Goal: Information Seeking & Learning: Check status

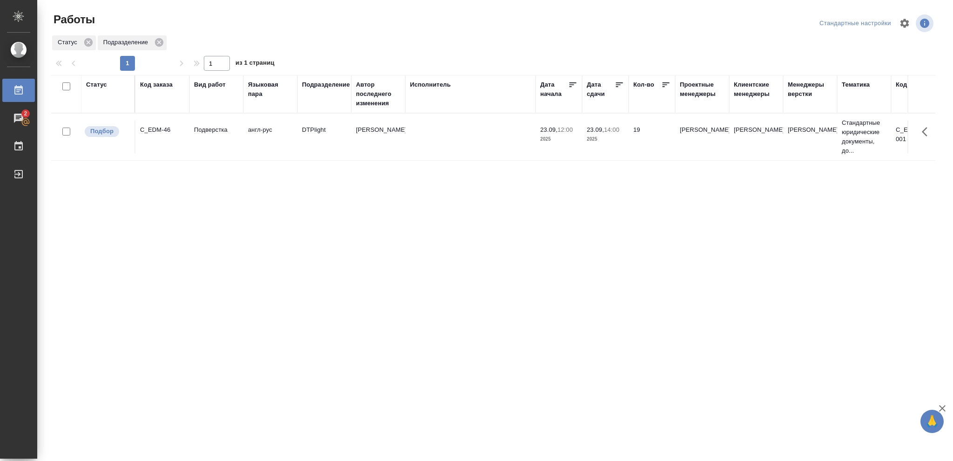
click at [97, 87] on div "Статус" at bounding box center [96, 84] width 21 height 9
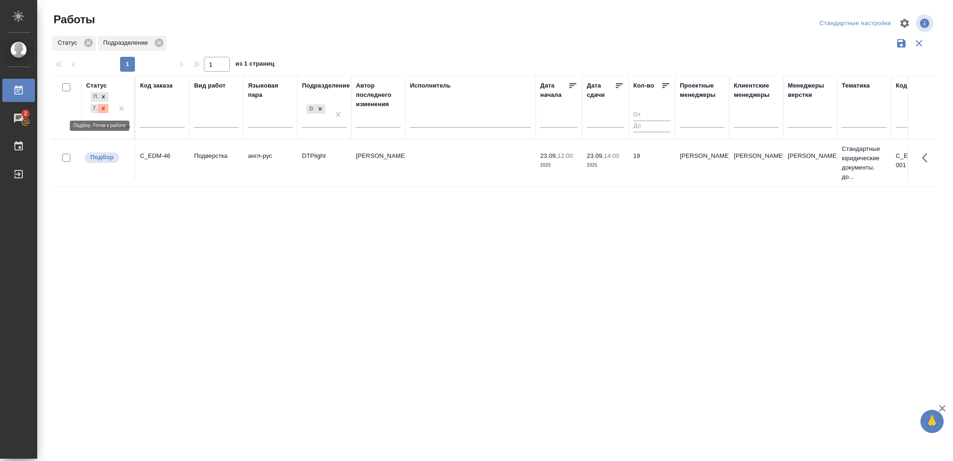
click at [105, 109] on icon at bounding box center [103, 108] width 7 height 7
click at [322, 110] on div at bounding box center [320, 106] width 10 height 10
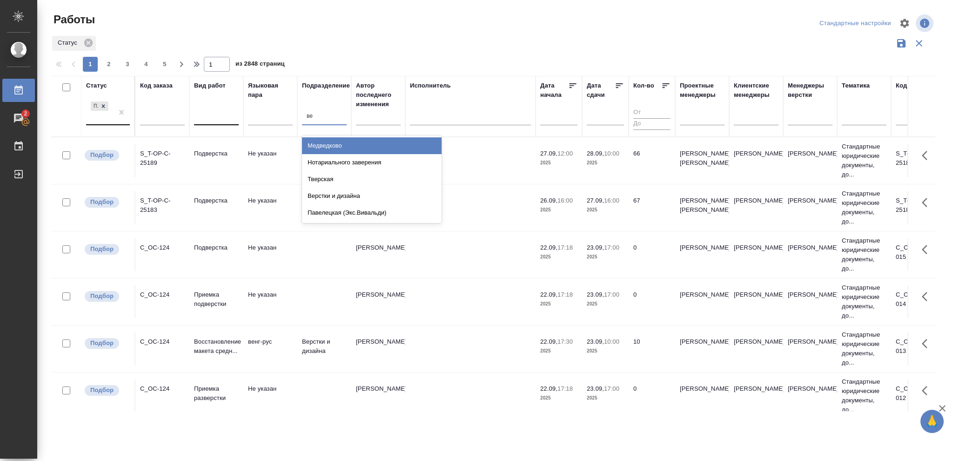
type input "вер"
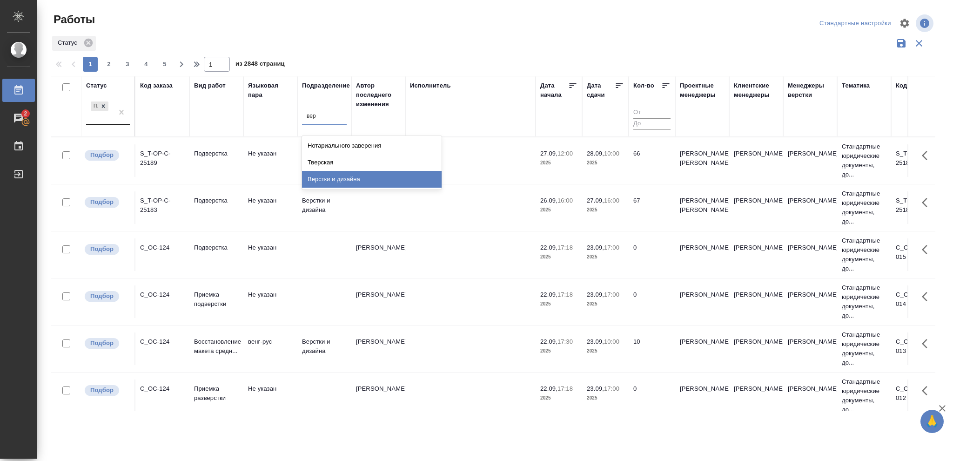
click at [348, 182] on div "Верстки и дизайна" at bounding box center [372, 179] width 140 height 17
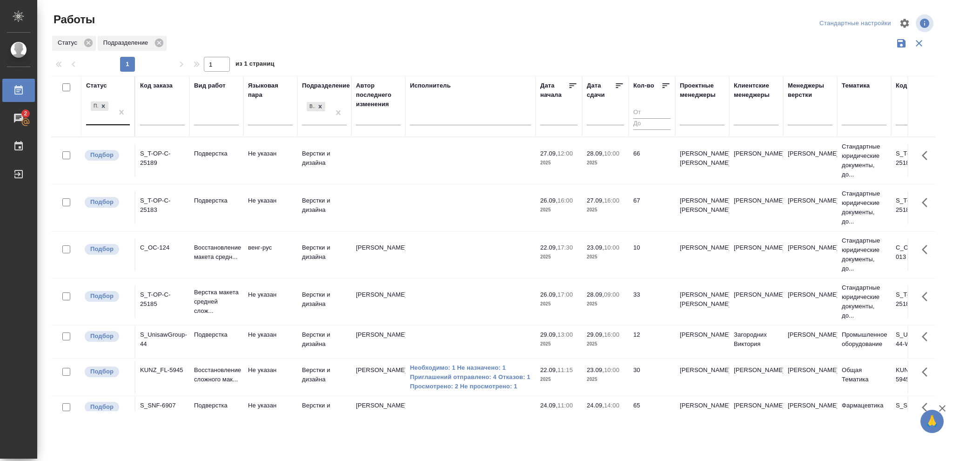
click at [598, 256] on p "2025" at bounding box center [605, 256] width 37 height 9
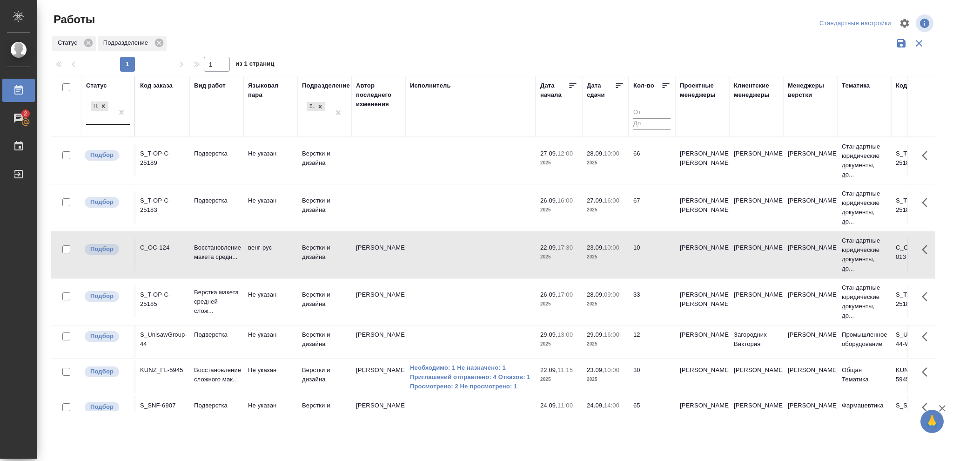
click at [598, 256] on p "2025" at bounding box center [605, 256] width 37 height 9
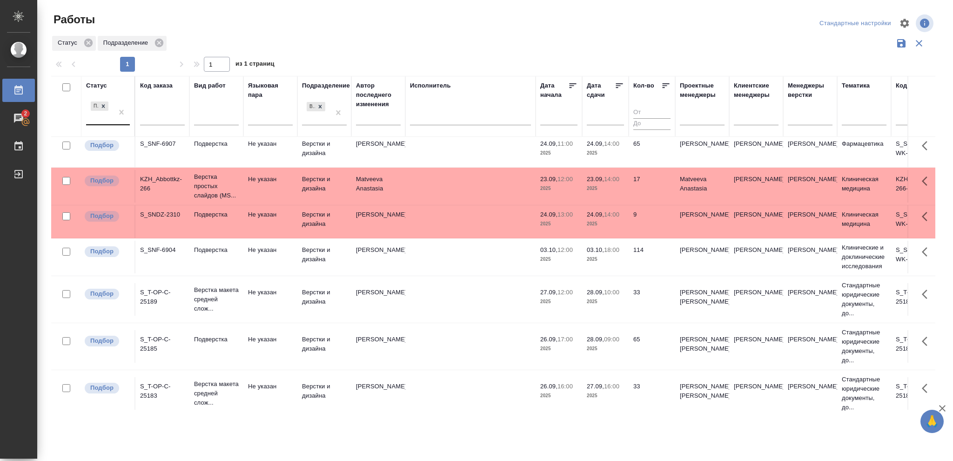
scroll to position [344, 0]
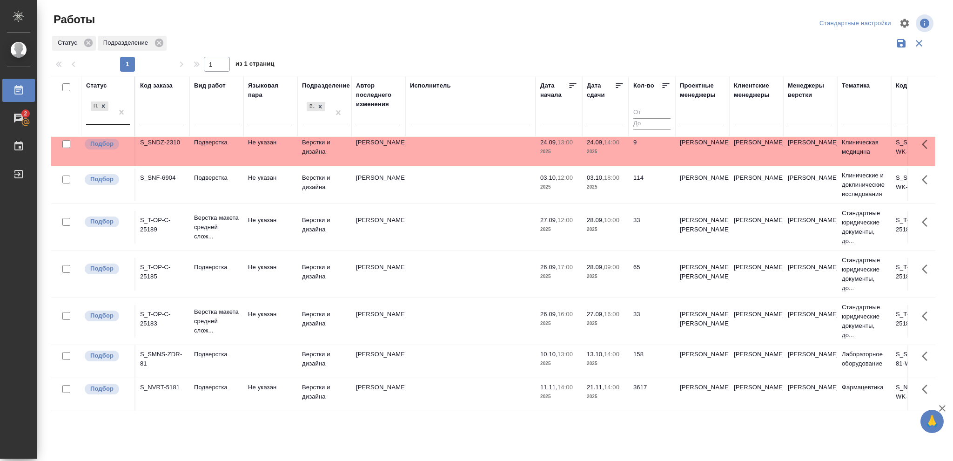
click at [607, 225] on p "2025" at bounding box center [605, 229] width 37 height 9
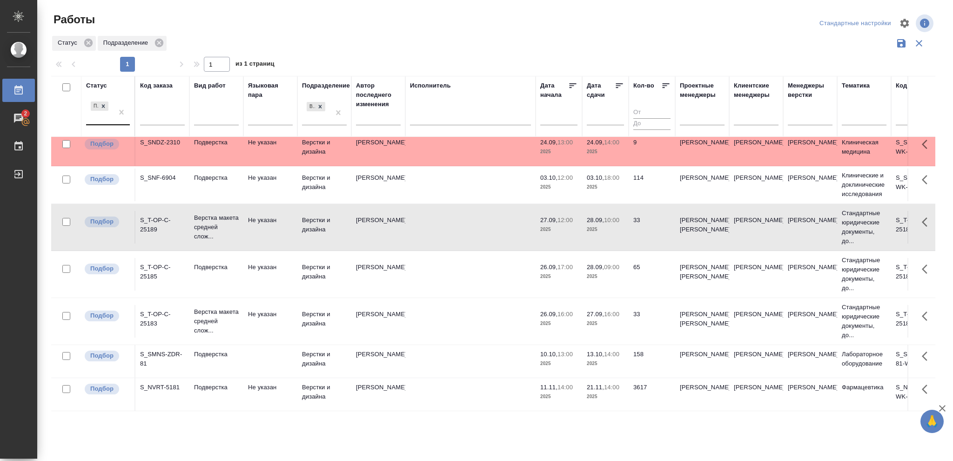
click at [607, 225] on p "2025" at bounding box center [605, 229] width 37 height 9
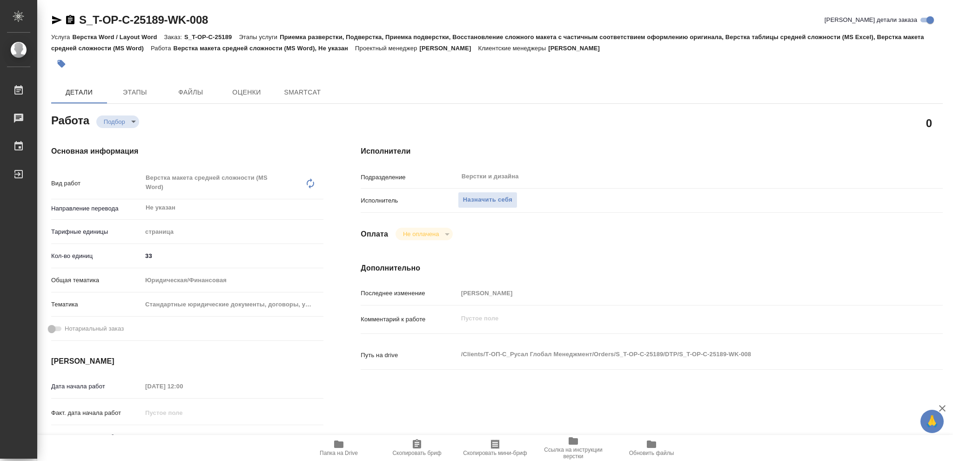
type textarea "x"
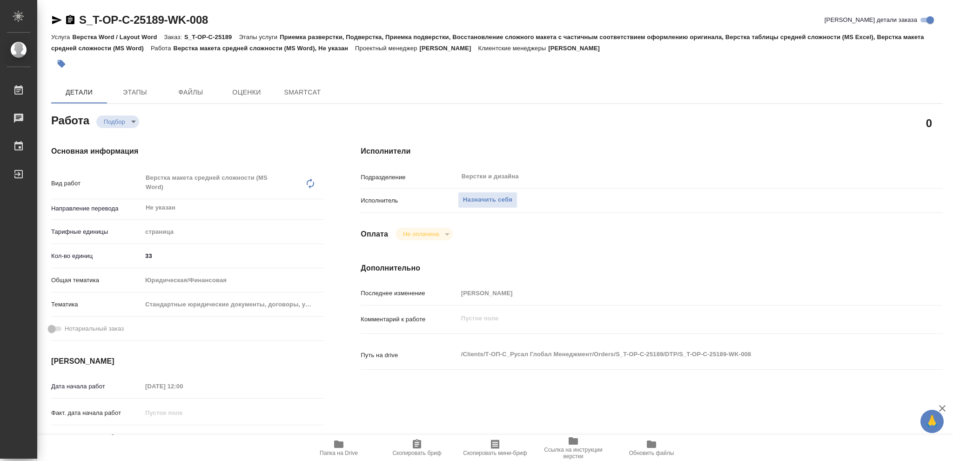
type textarea "x"
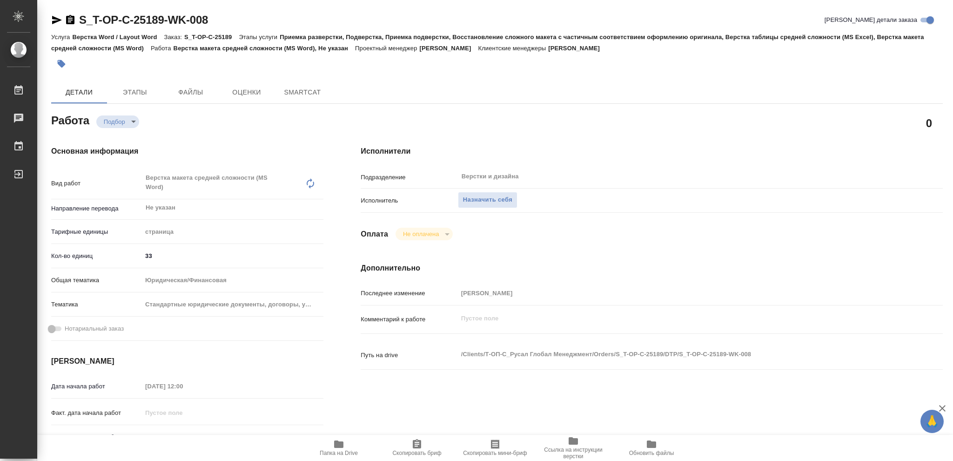
type textarea "x"
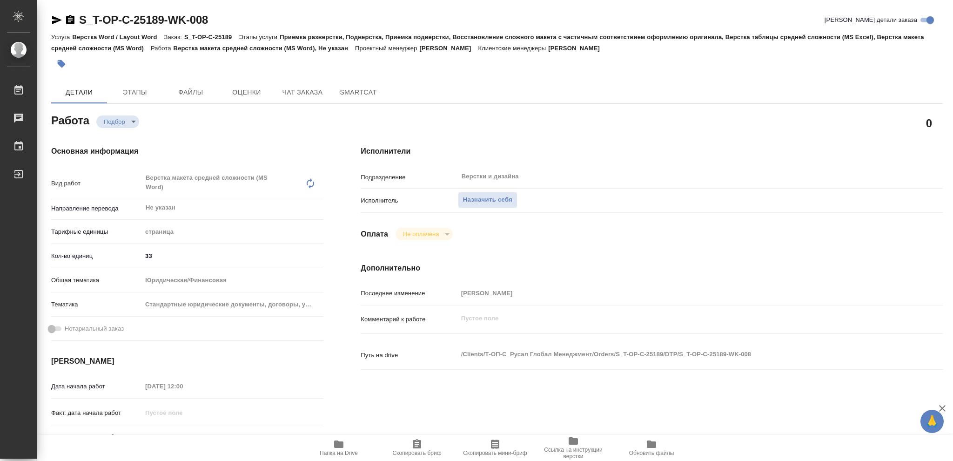
type textarea "x"
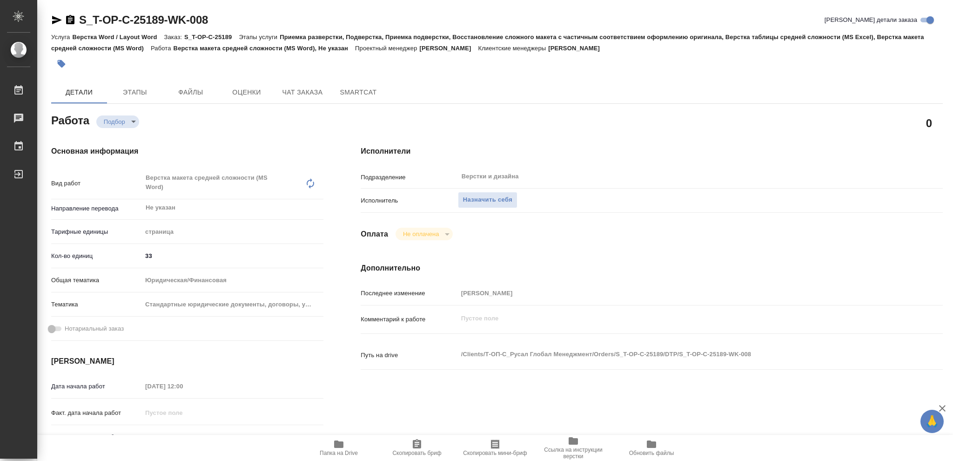
type textarea "x"
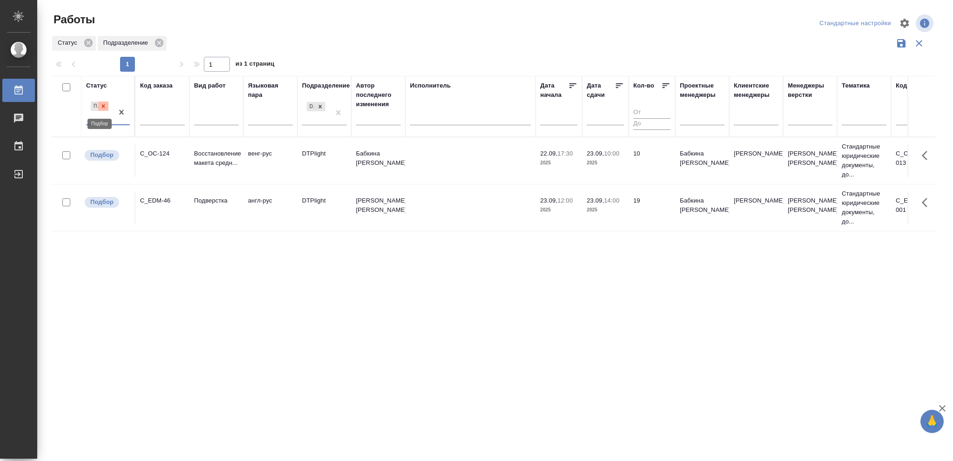
click at [105, 108] on icon at bounding box center [103, 106] width 7 height 7
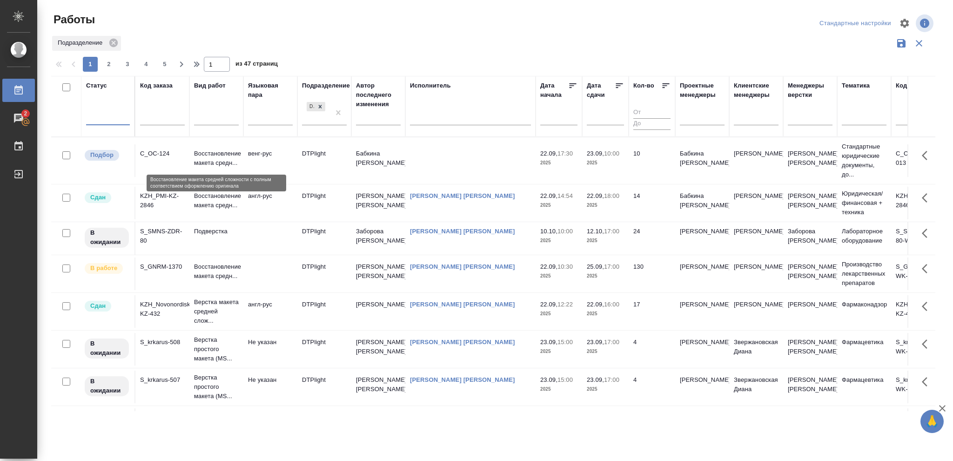
type input "в"
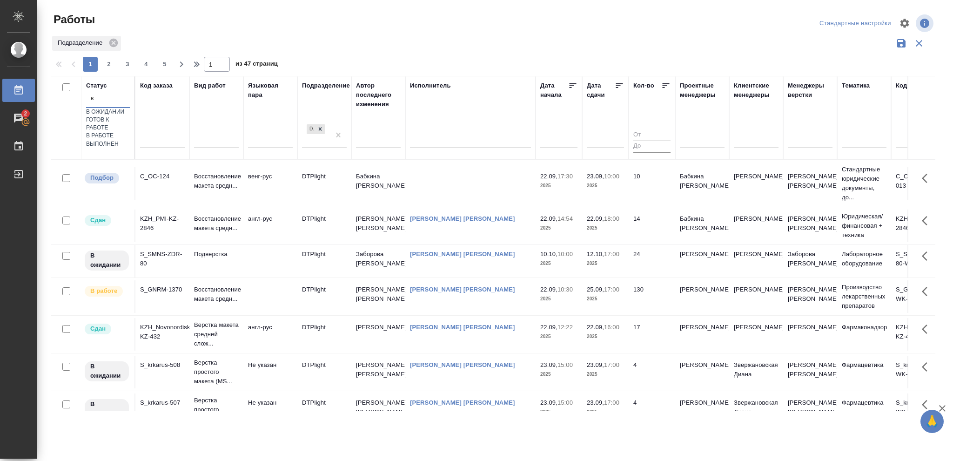
click at [130, 140] on div "В работе" at bounding box center [108, 136] width 44 height 8
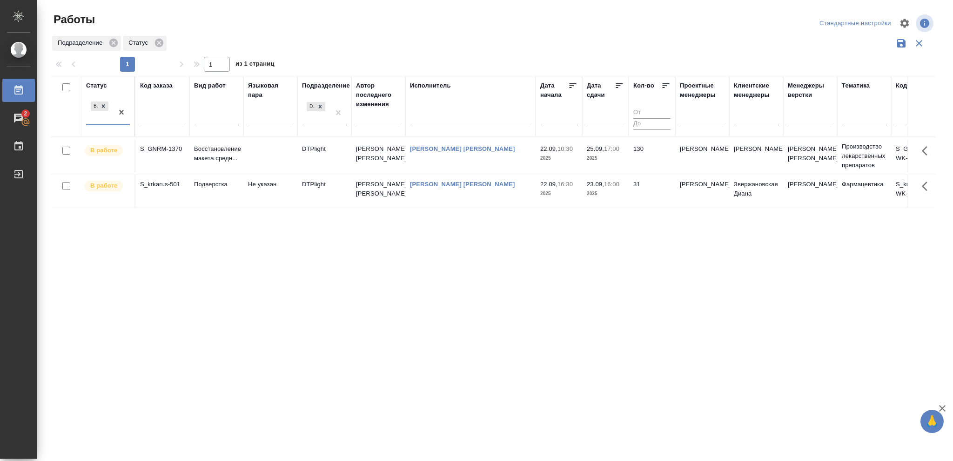
click at [619, 84] on icon at bounding box center [619, 85] width 7 height 5
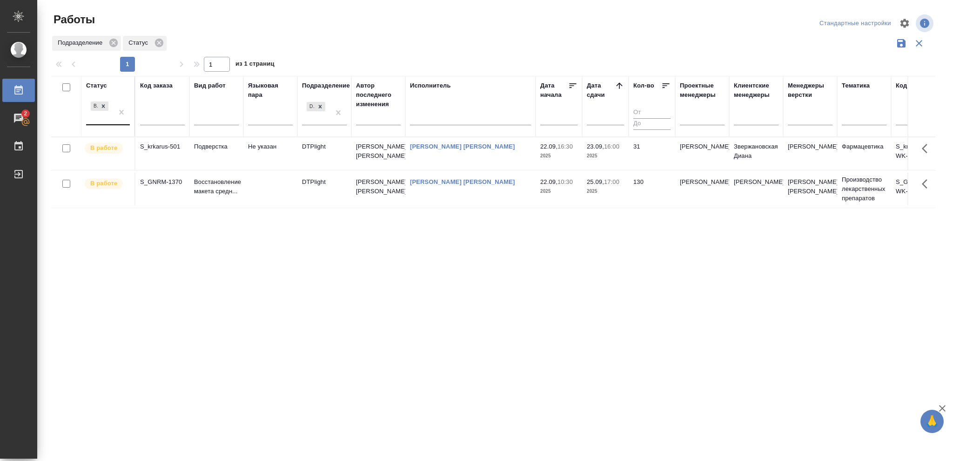
click at [99, 118] on div "В работе" at bounding box center [99, 112] width 27 height 25
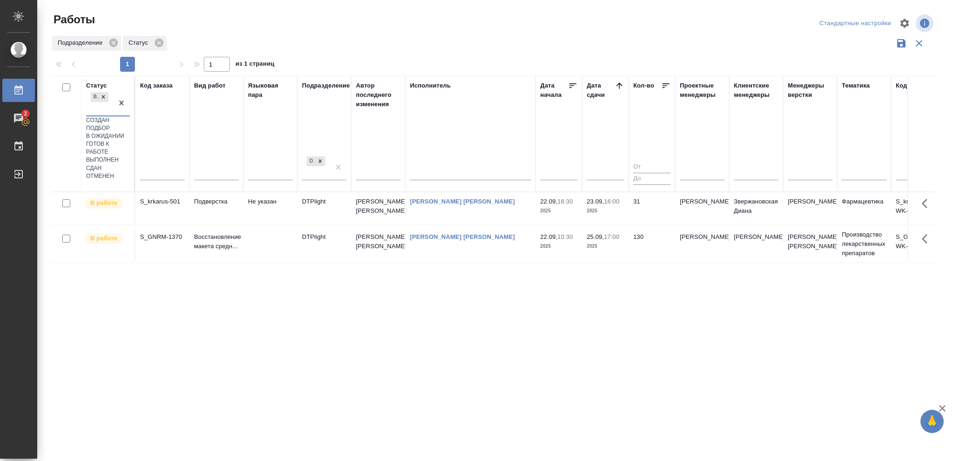
click at [130, 140] on div "В ожидании" at bounding box center [108, 136] width 44 height 8
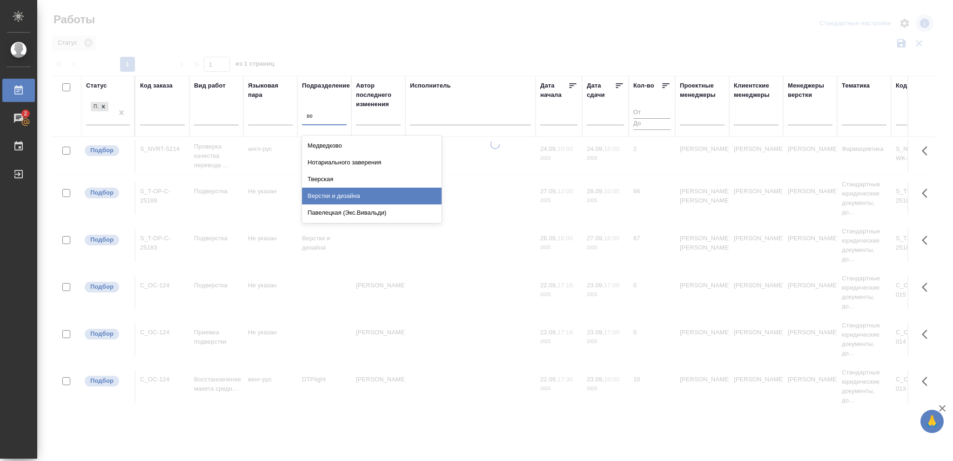
click at [350, 196] on div "Верстки и дизайна" at bounding box center [372, 196] width 140 height 17
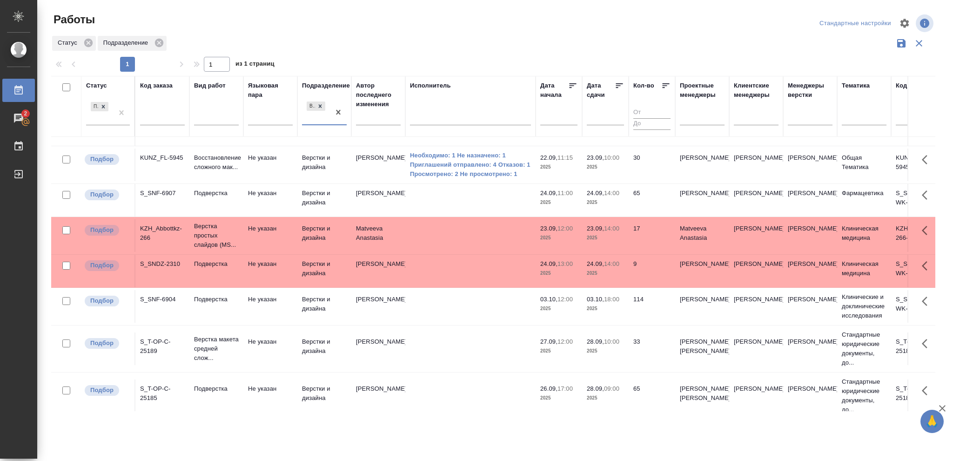
scroll to position [186, 0]
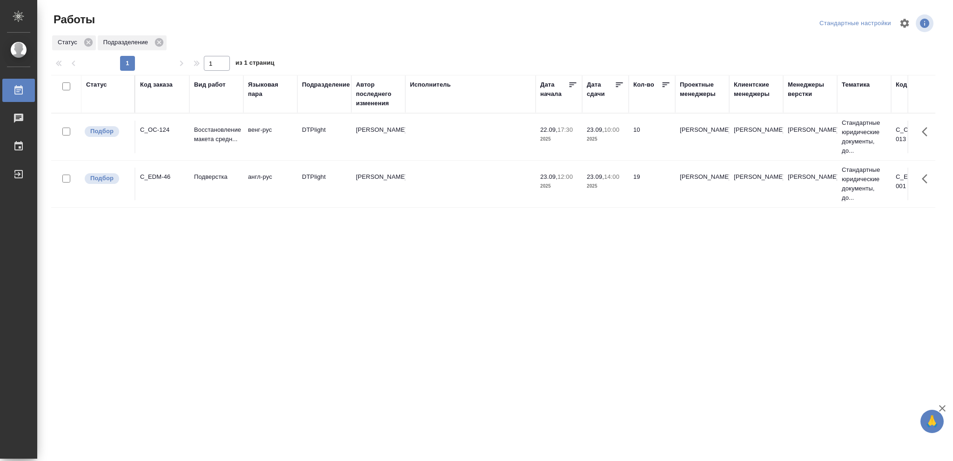
click at [97, 86] on div "Статус" at bounding box center [96, 84] width 21 height 9
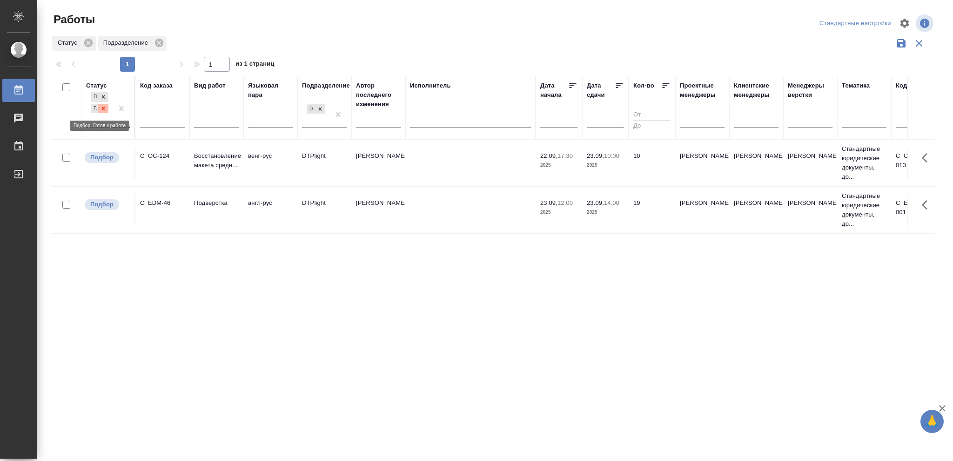
click at [103, 108] on icon at bounding box center [103, 108] width 3 height 3
click at [323, 105] on div at bounding box center [320, 106] width 10 height 10
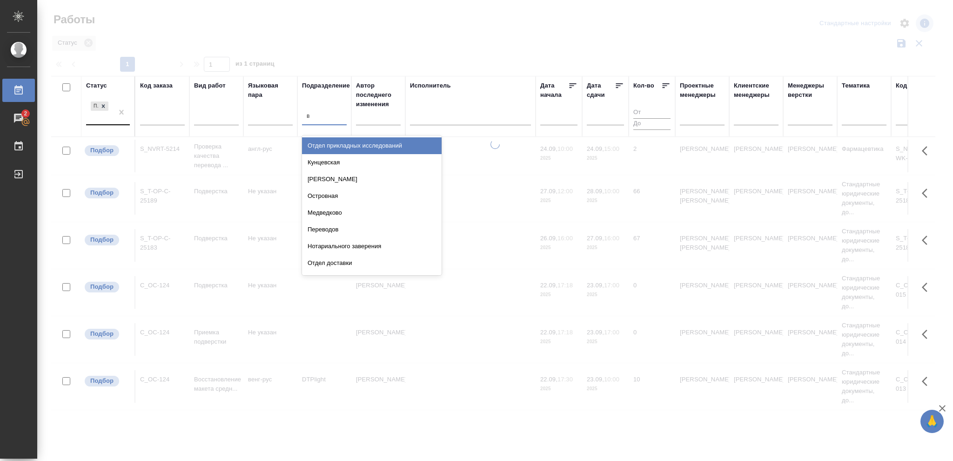
type input "ве"
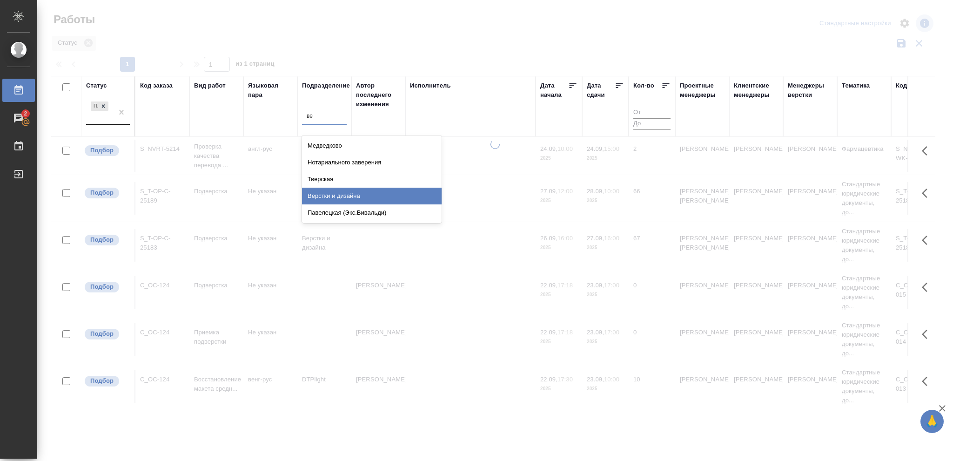
click at [344, 196] on div "Верстки и дизайна" at bounding box center [372, 196] width 140 height 17
